Goal: Information Seeking & Learning: Learn about a topic

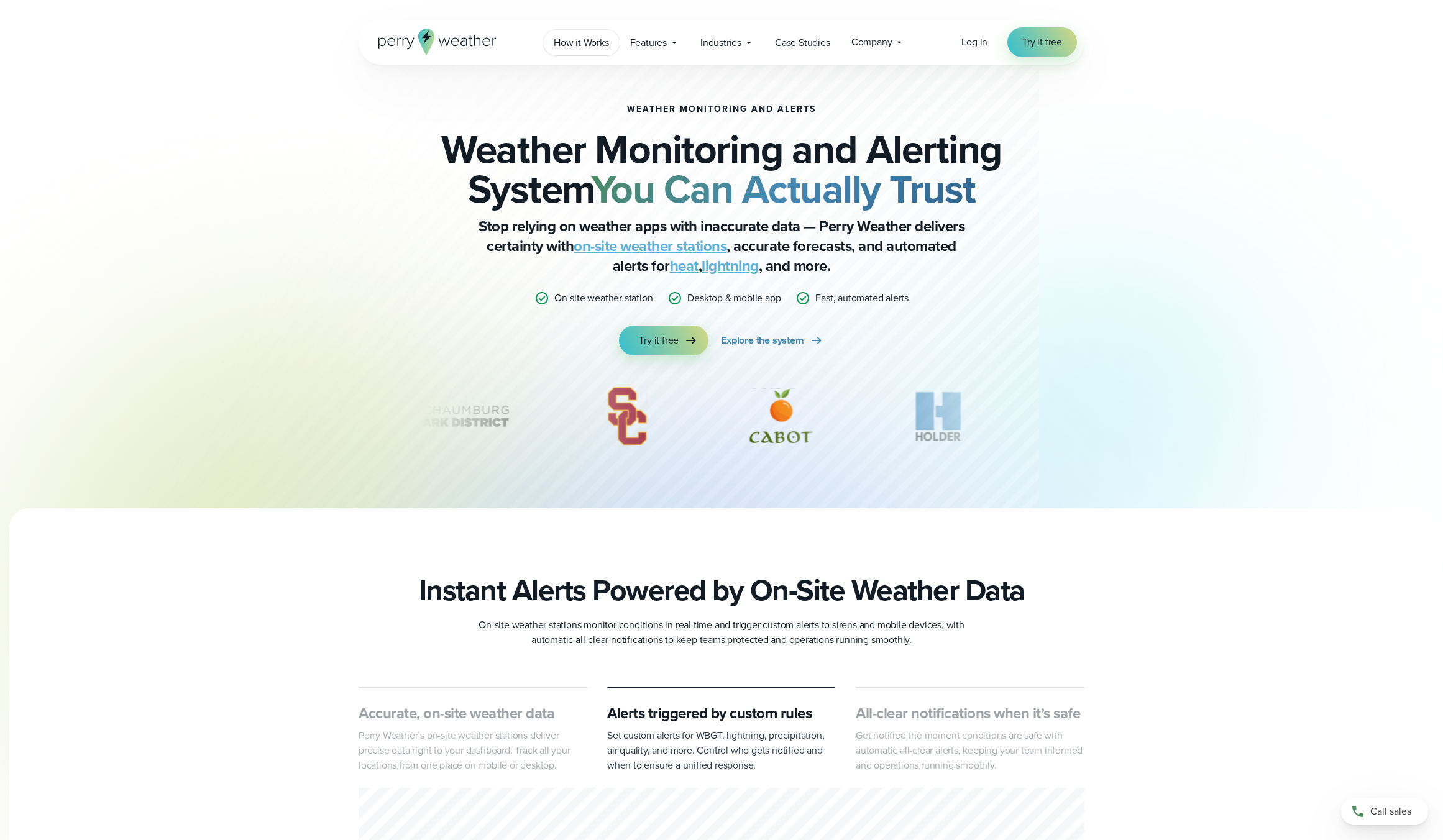
click at [586, 41] on span "How it Works" at bounding box center [581, 43] width 55 height 15
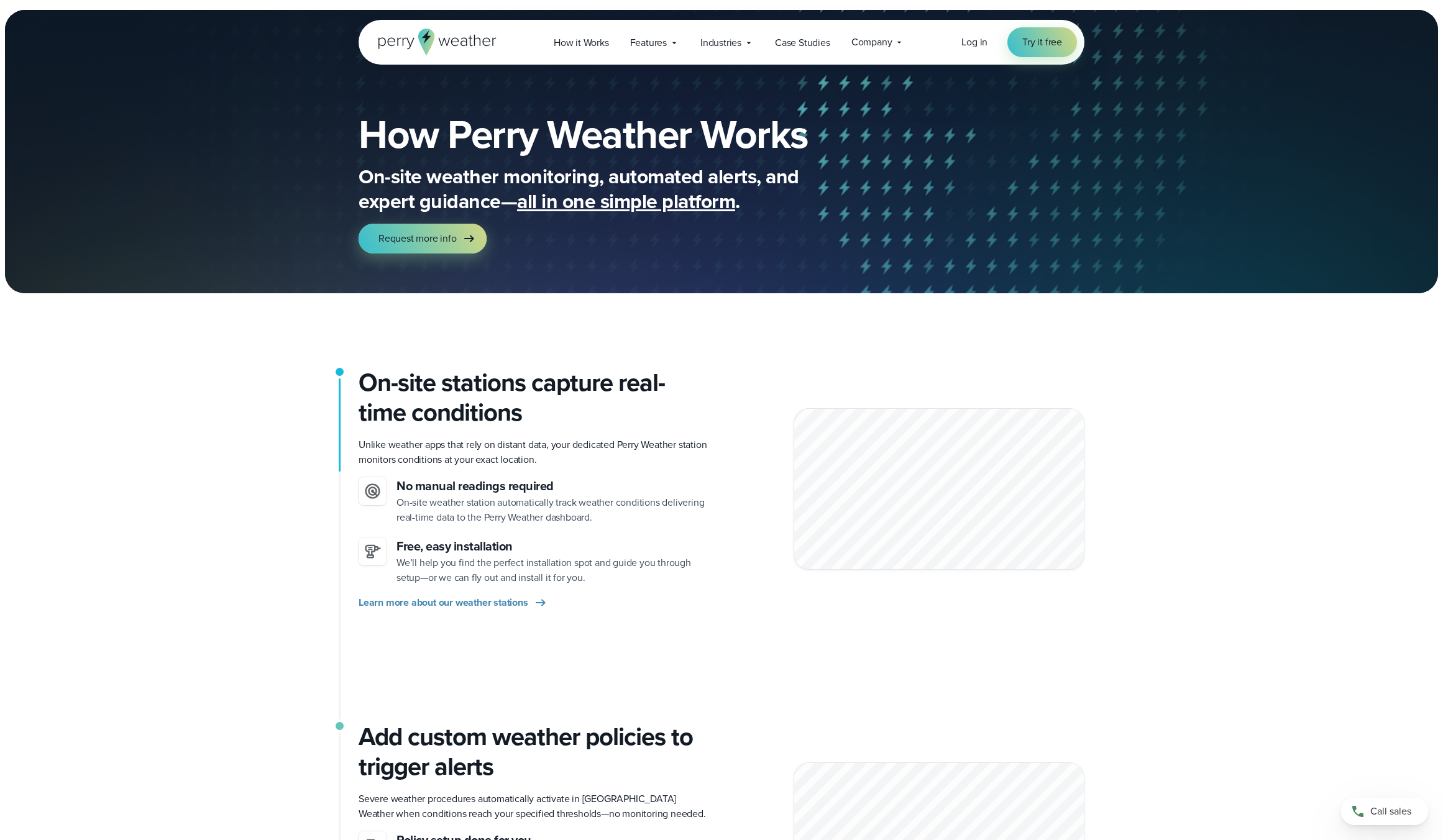
click at [435, 39] on icon at bounding box center [437, 42] width 118 height 27
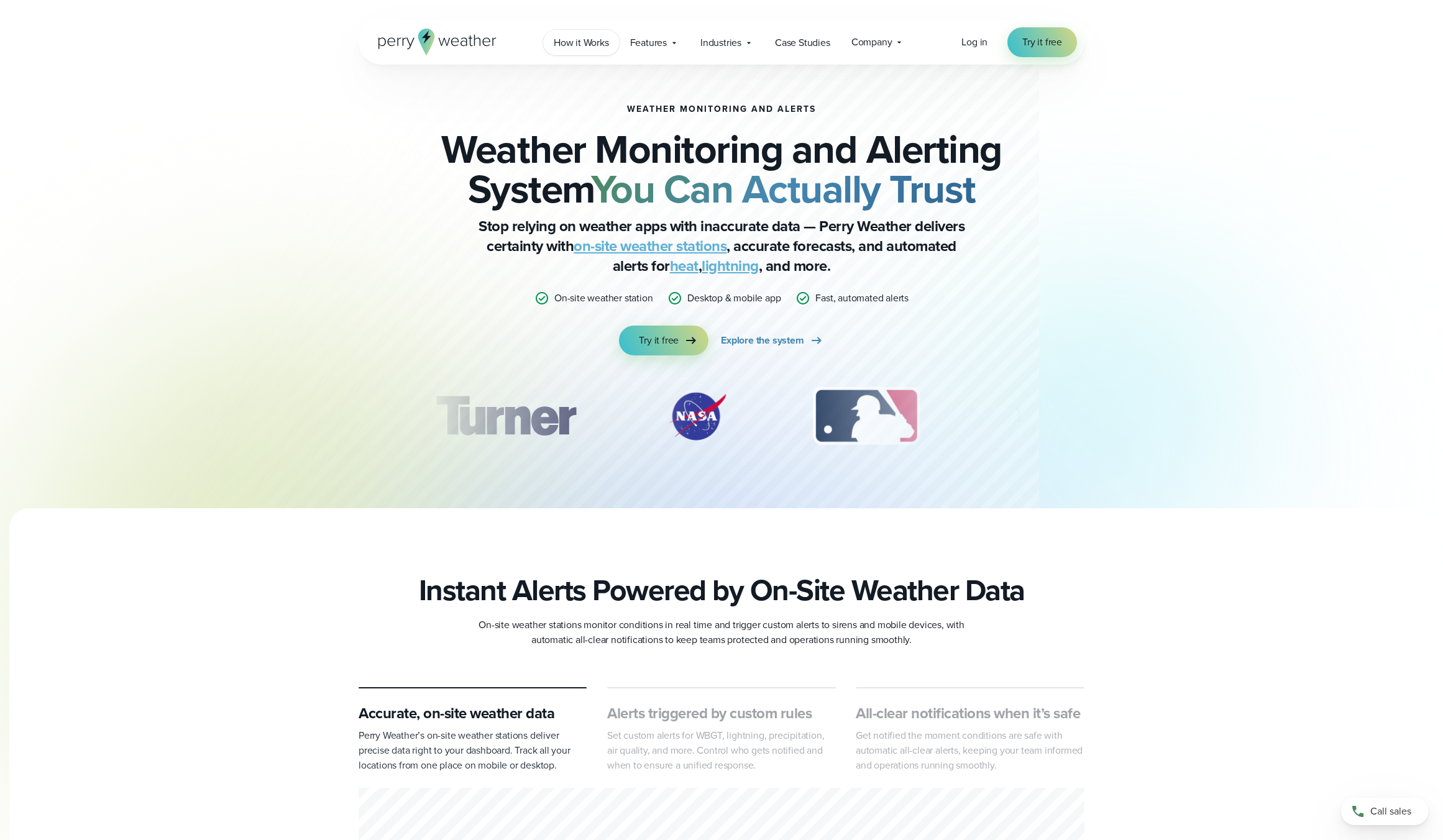
click at [575, 43] on span "How it Works" at bounding box center [581, 43] width 55 height 15
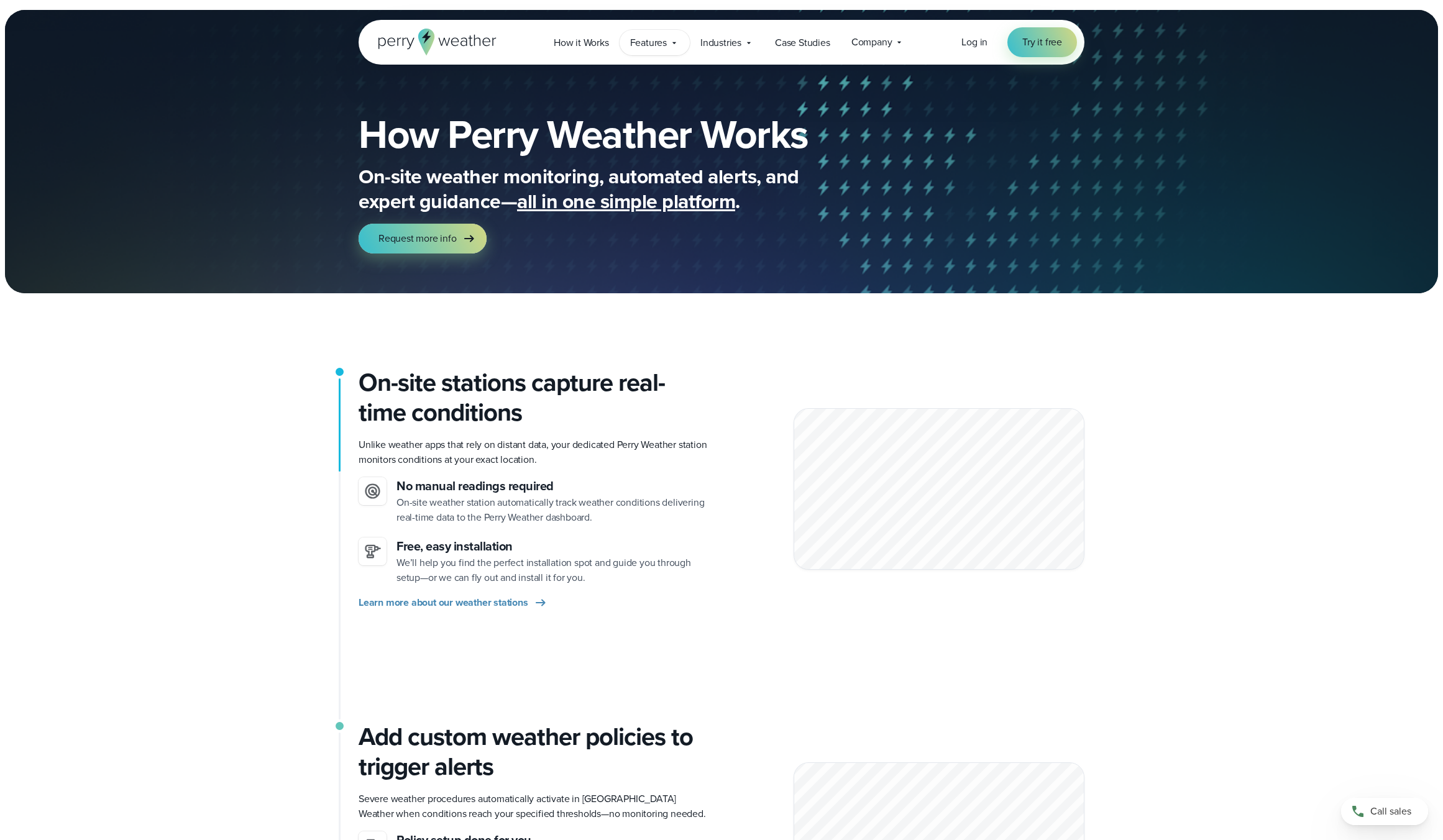
click at [655, 43] on span "Features" at bounding box center [648, 43] width 36 height 15
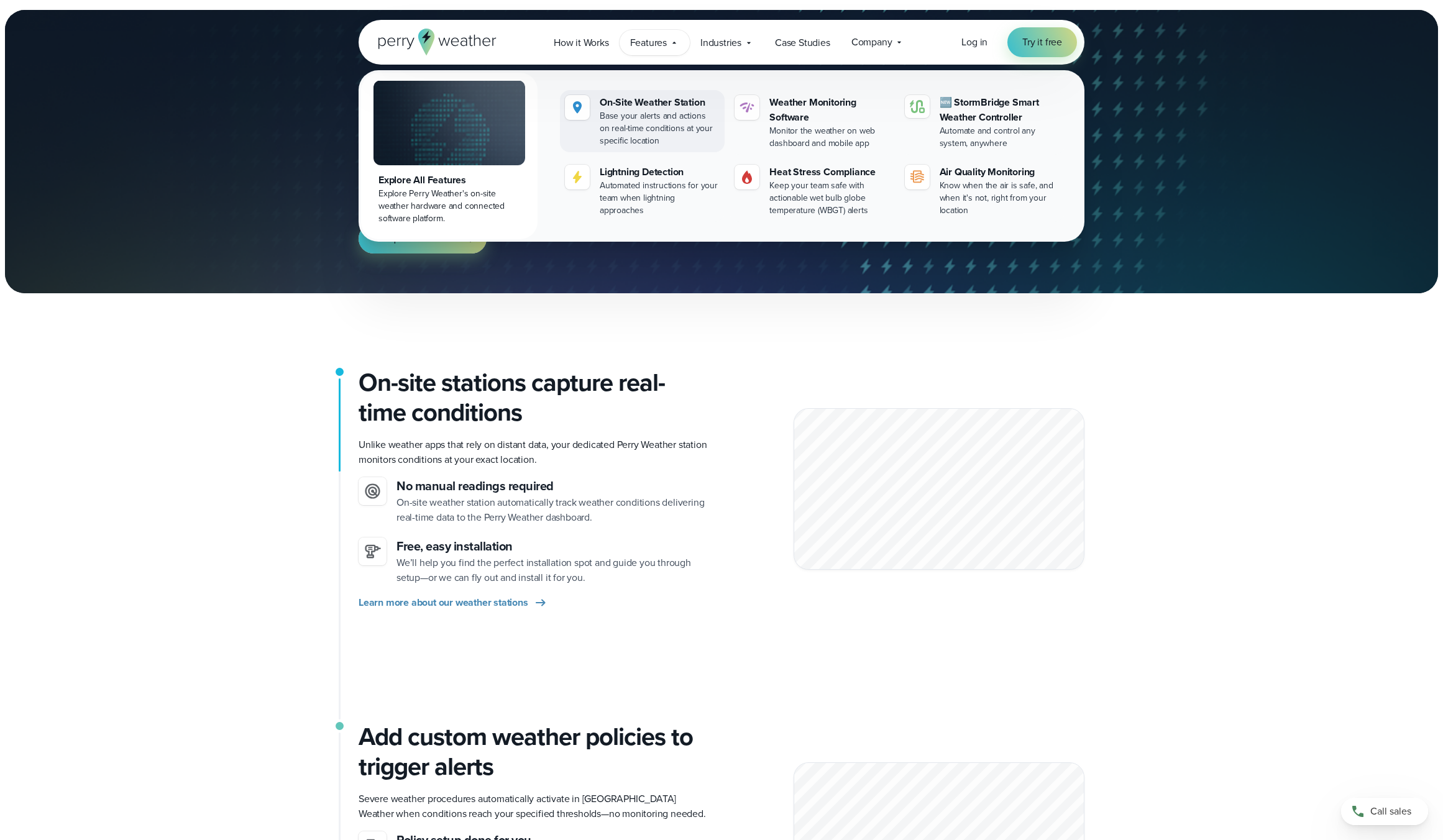
click at [643, 107] on div "On-Site Weather Station" at bounding box center [659, 102] width 120 height 15
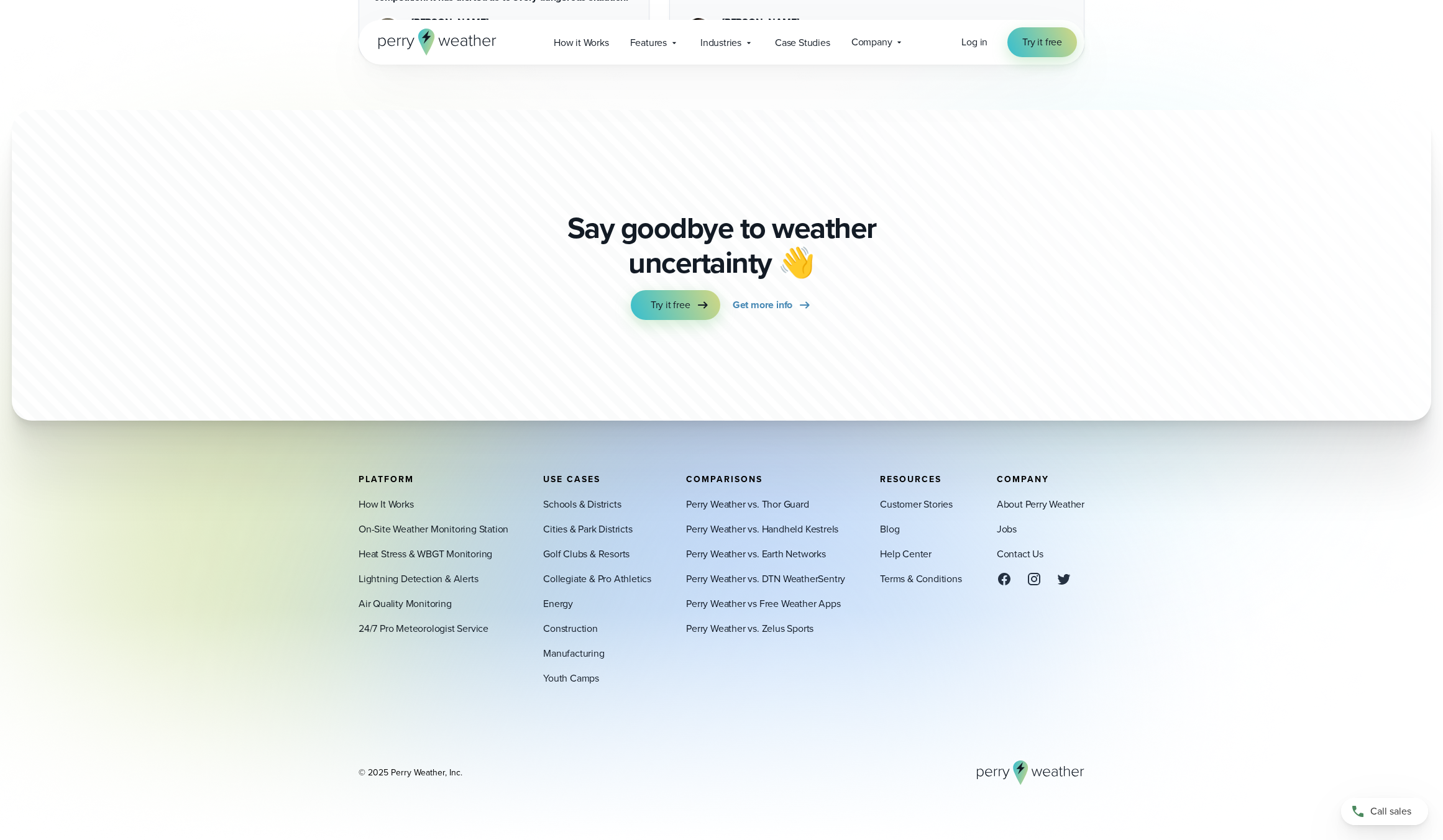
scroll to position [3351, 0]
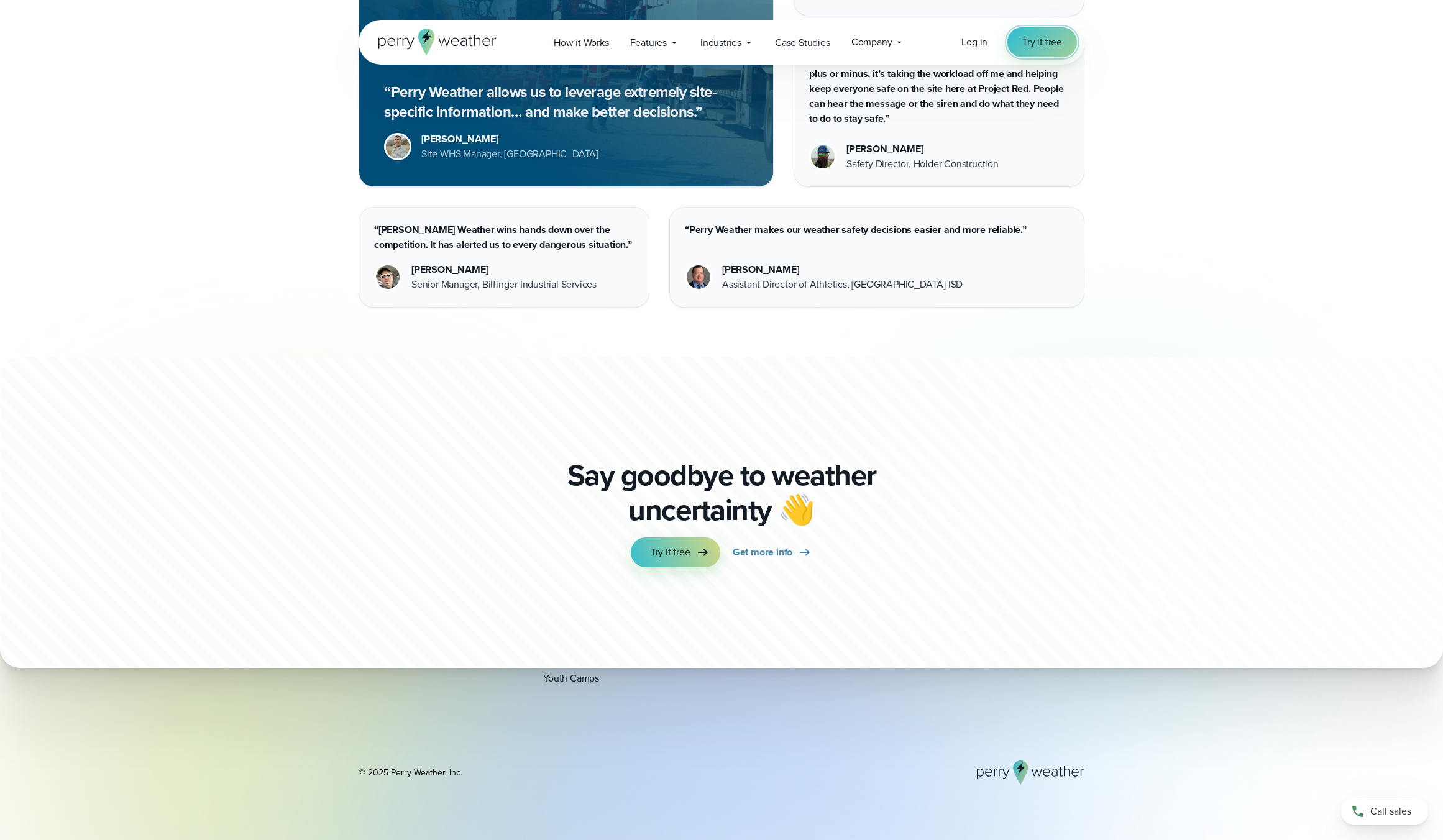
click at [1028, 40] on span "Try it free" at bounding box center [1042, 43] width 40 height 15
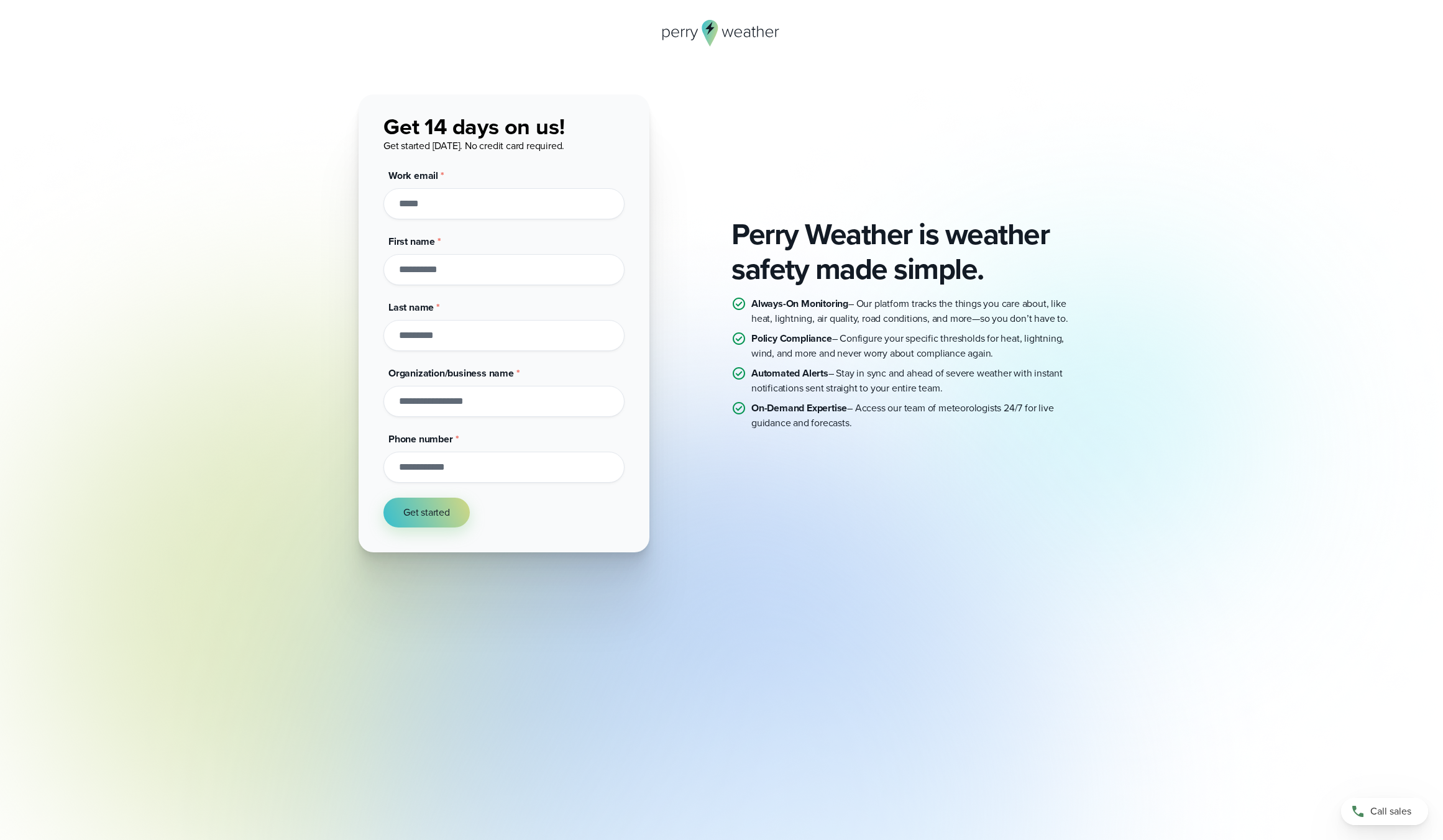
click at [734, 38] on icon at bounding box center [722, 33] width 118 height 27
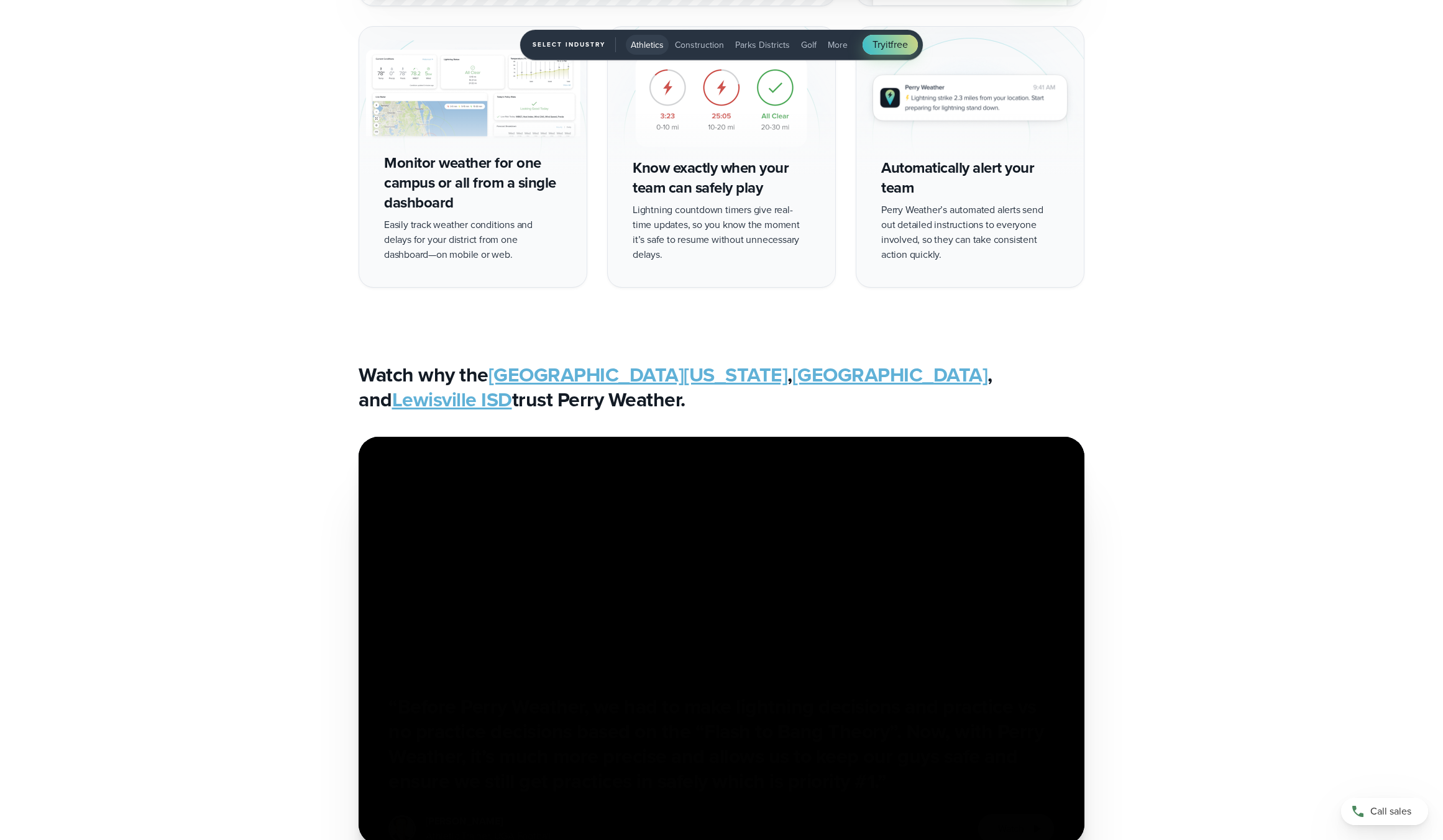
scroll to position [3444, 0]
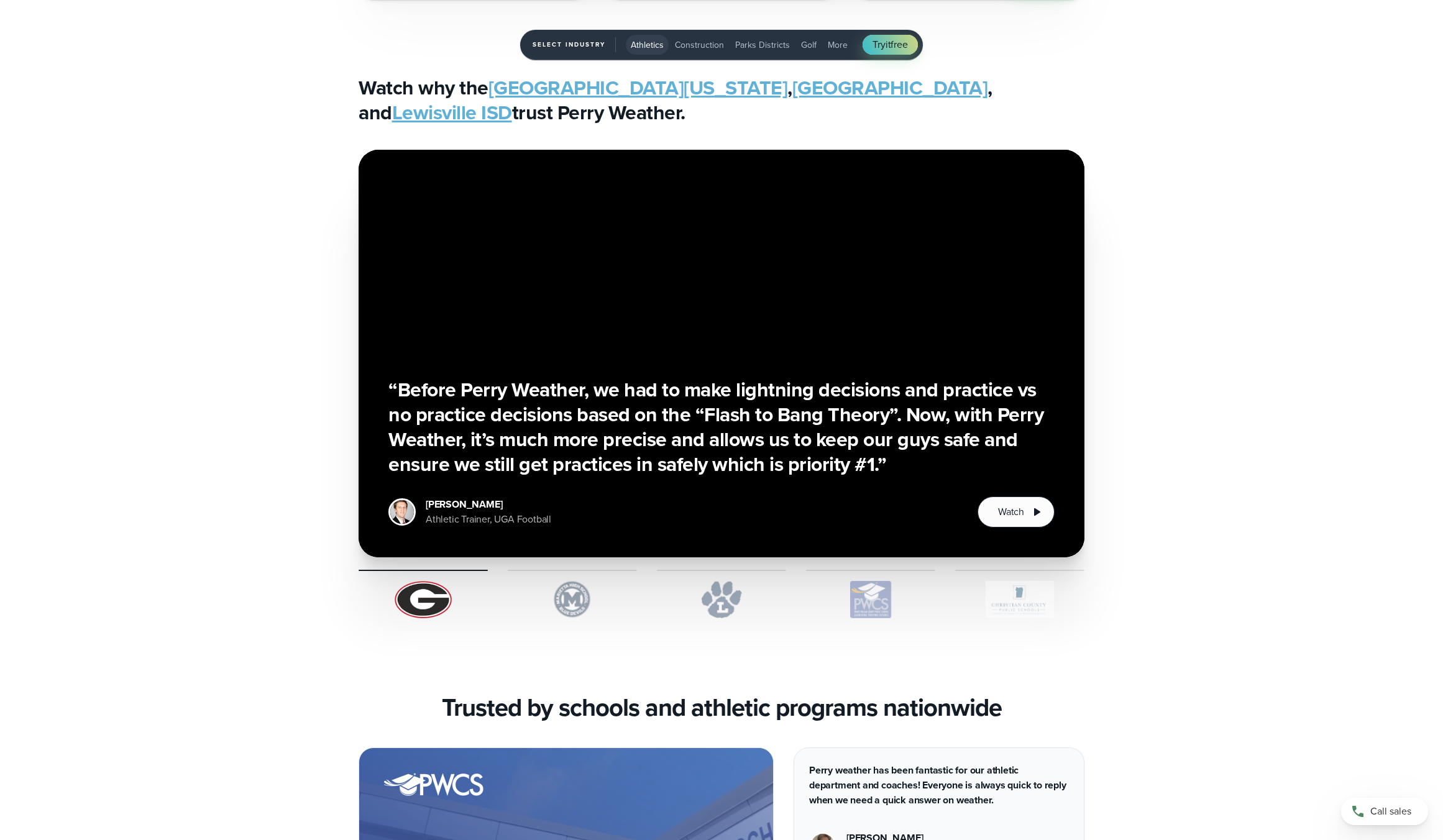
drag, startPoint x: 573, startPoint y: 589, endPoint x: 587, endPoint y: 592, distance: 14.3
click at [573, 589] on img "1 of 5" at bounding box center [572, 599] width 129 height 37
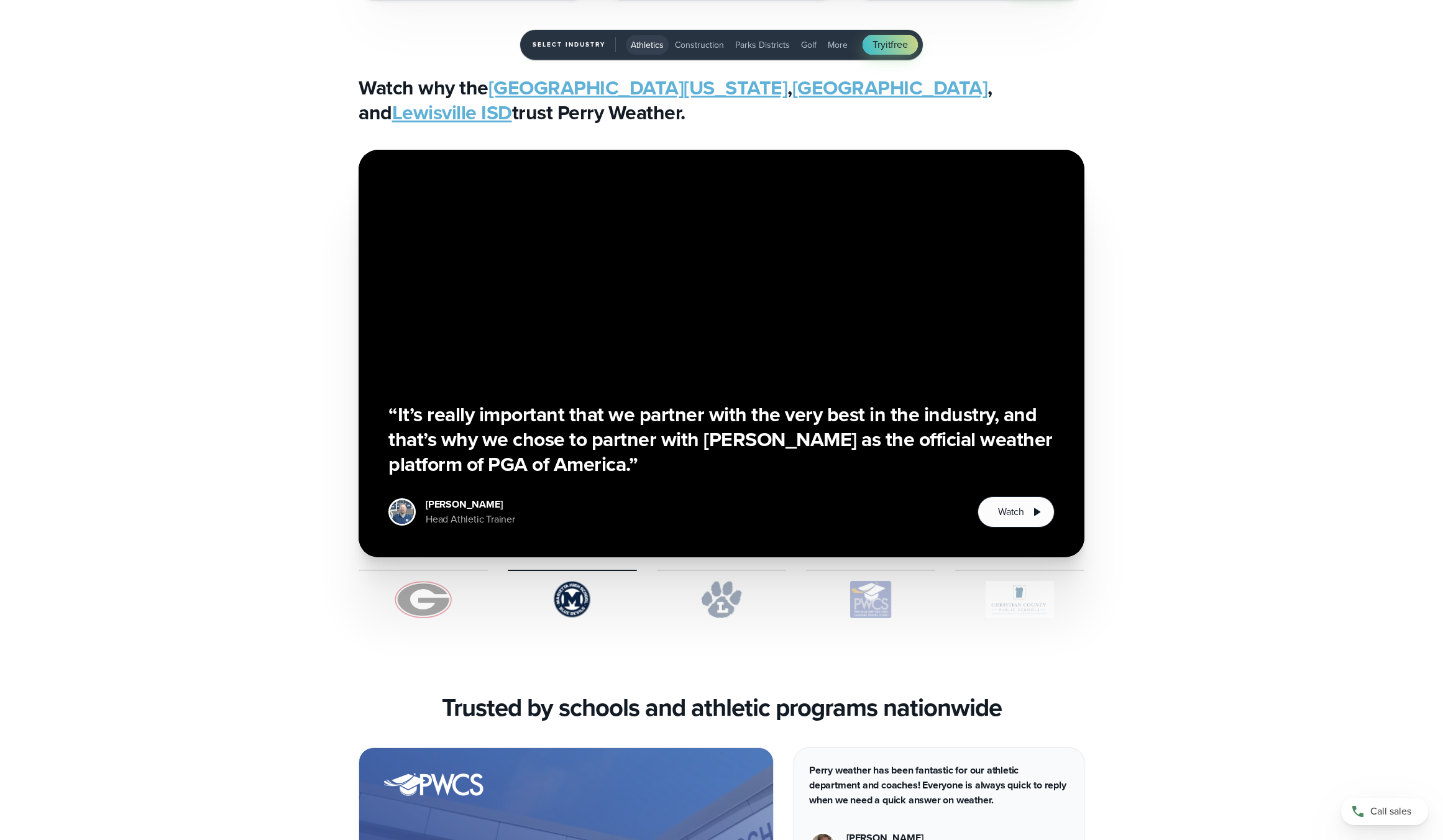
click at [745, 598] on img "1 of 5" at bounding box center [721, 599] width 129 height 37
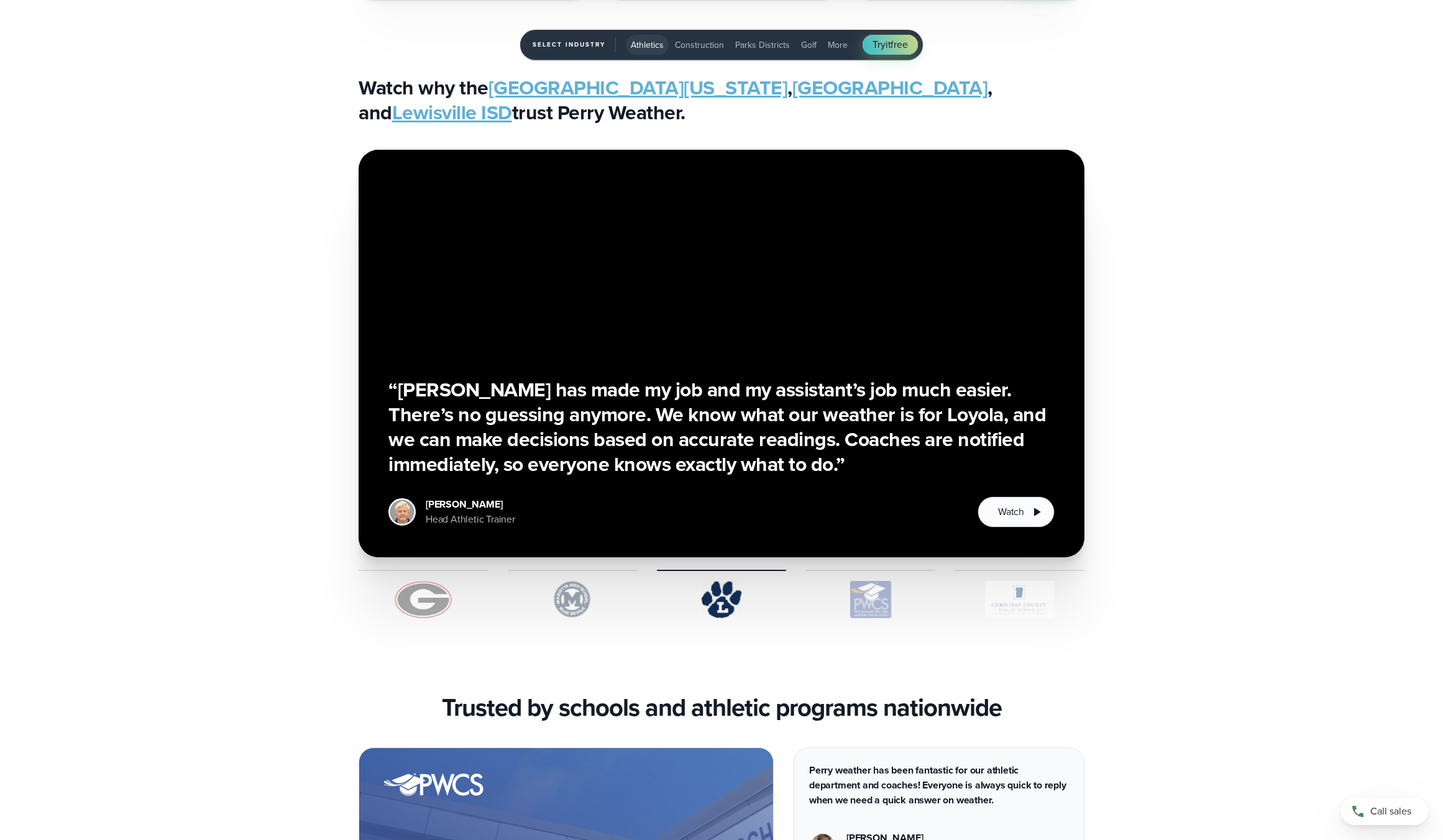
click at [879, 599] on img "1 of 5" at bounding box center [870, 599] width 129 height 37
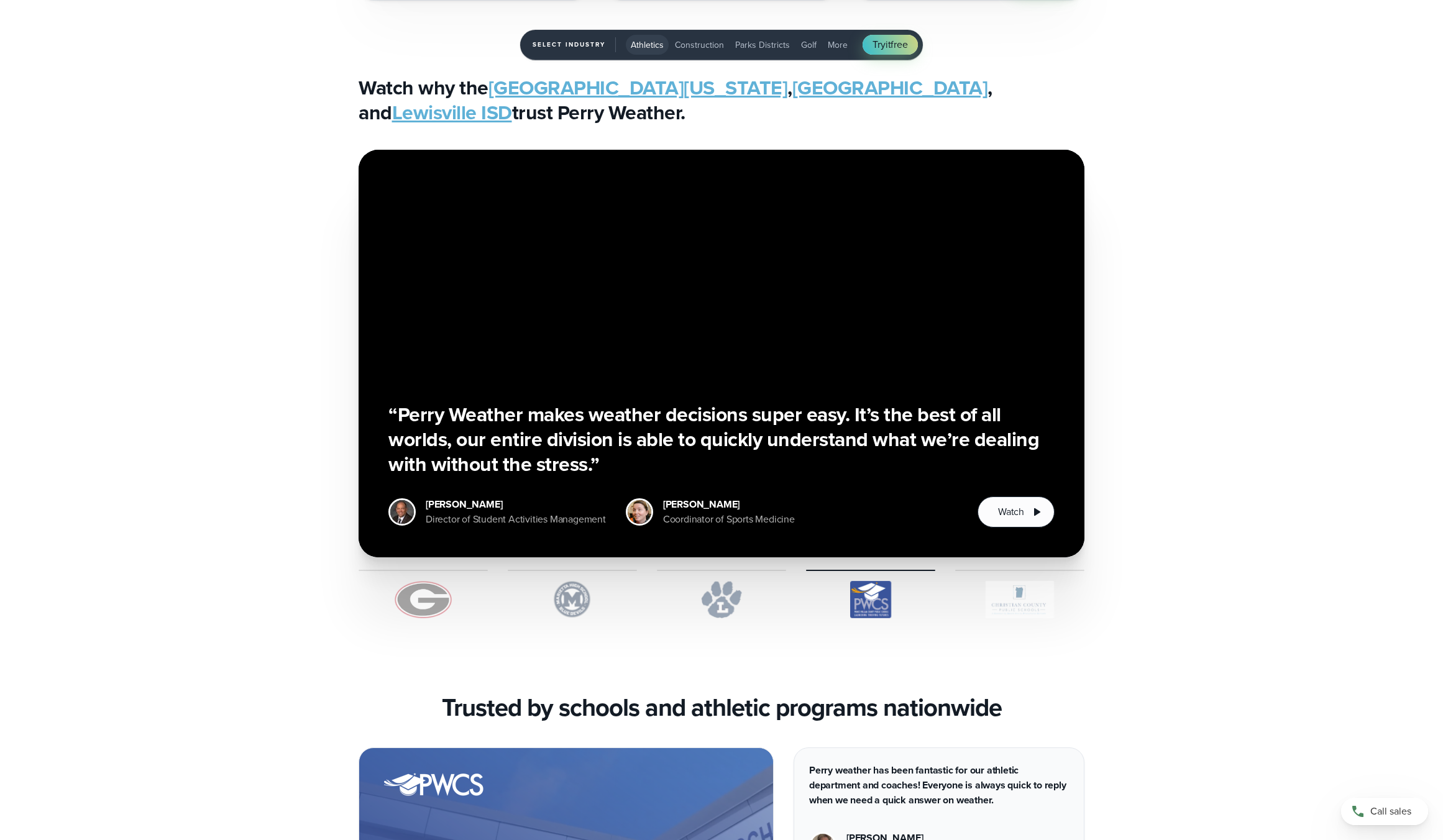
click at [1027, 598] on img "1 of 5" at bounding box center [1020, 599] width 129 height 37
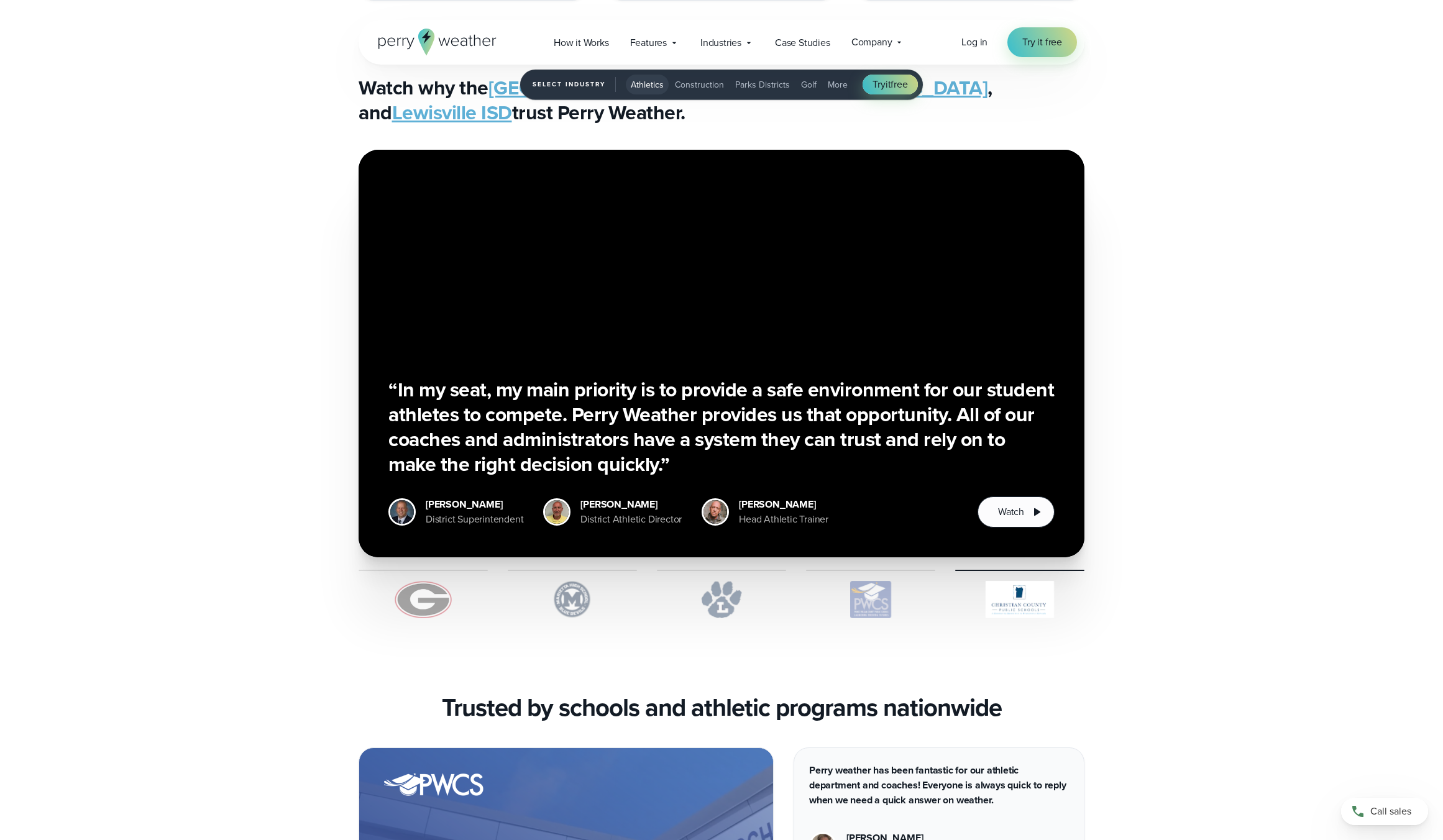
scroll to position [3333, 0]
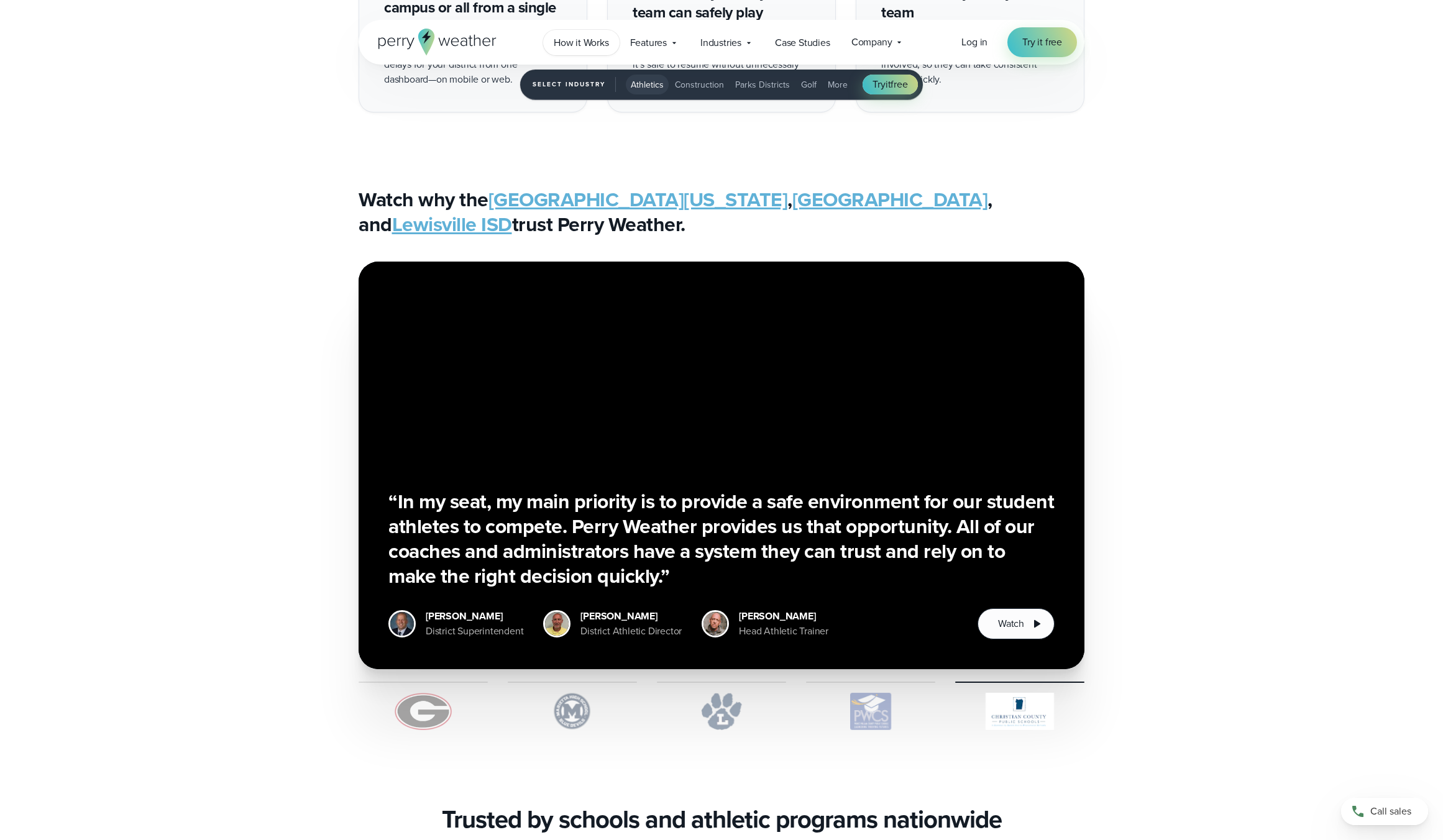
click at [582, 41] on span "How it Works" at bounding box center [581, 43] width 55 height 15
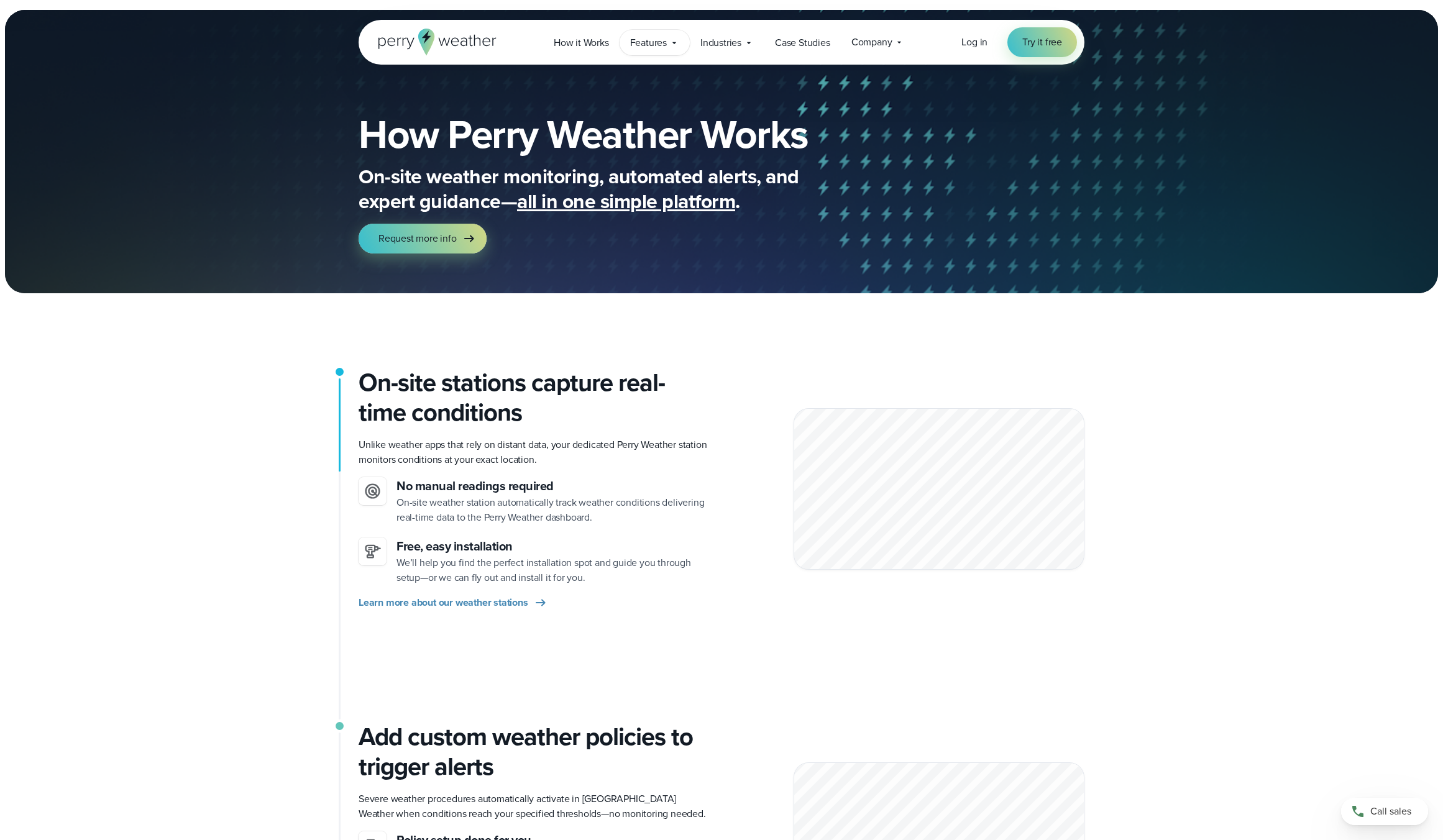
click at [654, 42] on span "Features" at bounding box center [648, 43] width 36 height 15
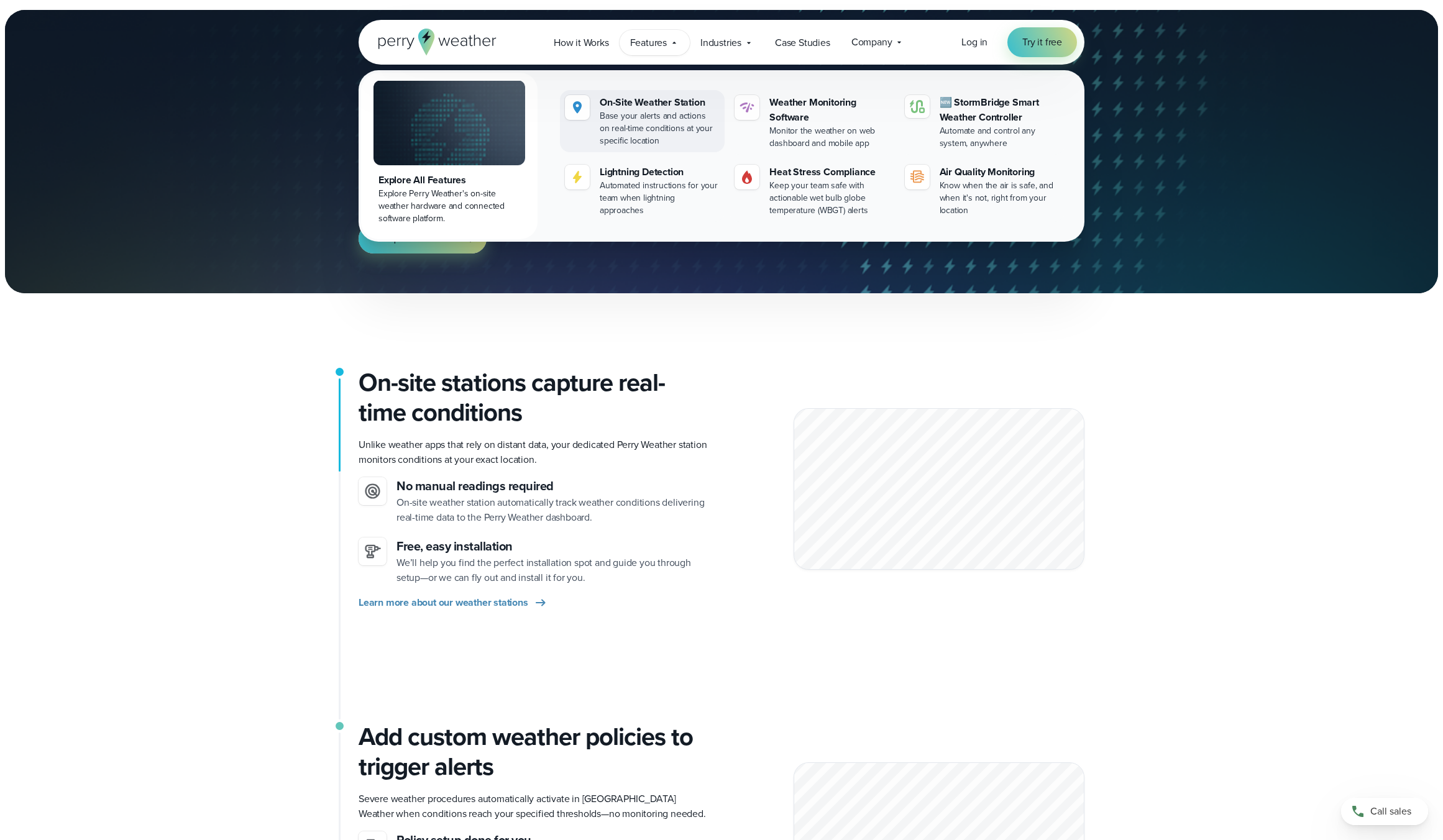
click at [660, 111] on div "Base your alerts and actions on real-time conditions at your specific location" at bounding box center [659, 129] width 120 height 37
